Goal: Information Seeking & Learning: Learn about a topic

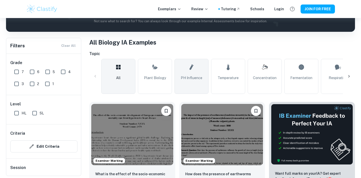
scroll to position [0, 4]
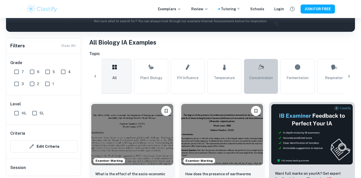
click at [254, 78] on span "Concentration" at bounding box center [261, 78] width 24 height 6
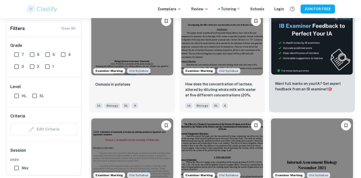
scroll to position [170, 0]
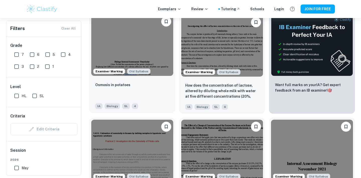
click at [130, 59] on img at bounding box center [132, 45] width 82 height 61
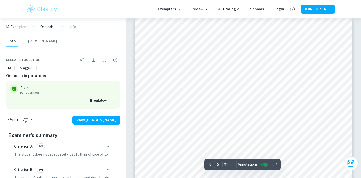
scroll to position [343, 0]
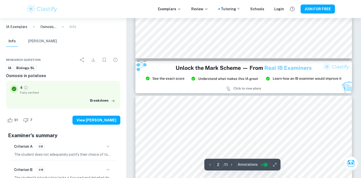
type input "3"
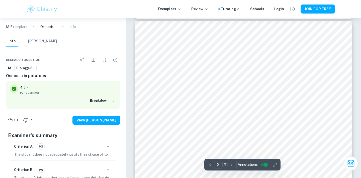
scroll to position [636, 0]
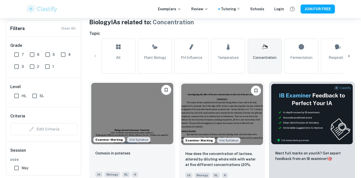
scroll to position [100, 0]
